Goal: Navigation & Orientation: Find specific page/section

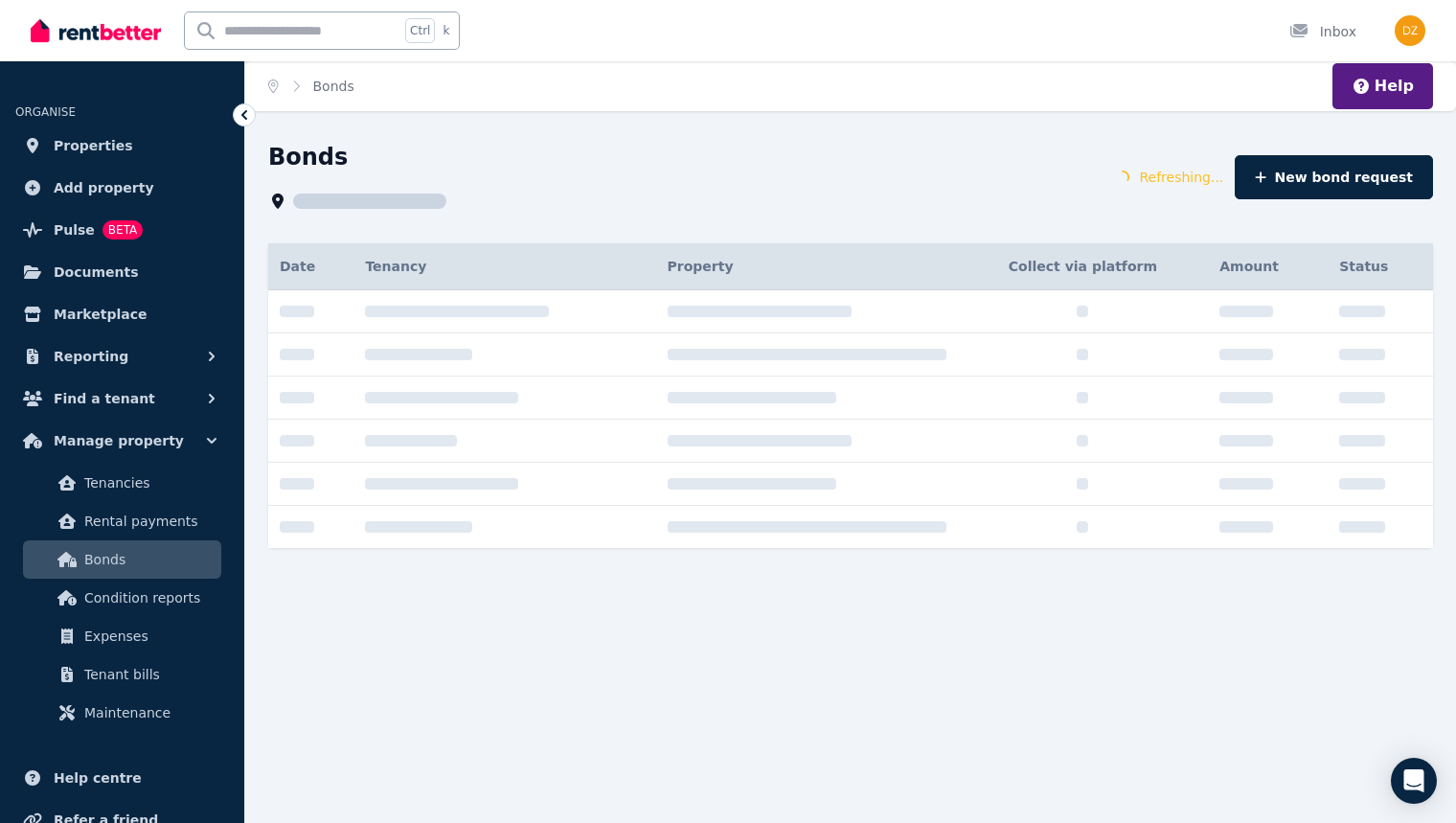
click at [61, 227] on span "Pulse" at bounding box center [74, 230] width 41 height 23
